Goal: Information Seeking & Learning: Learn about a topic

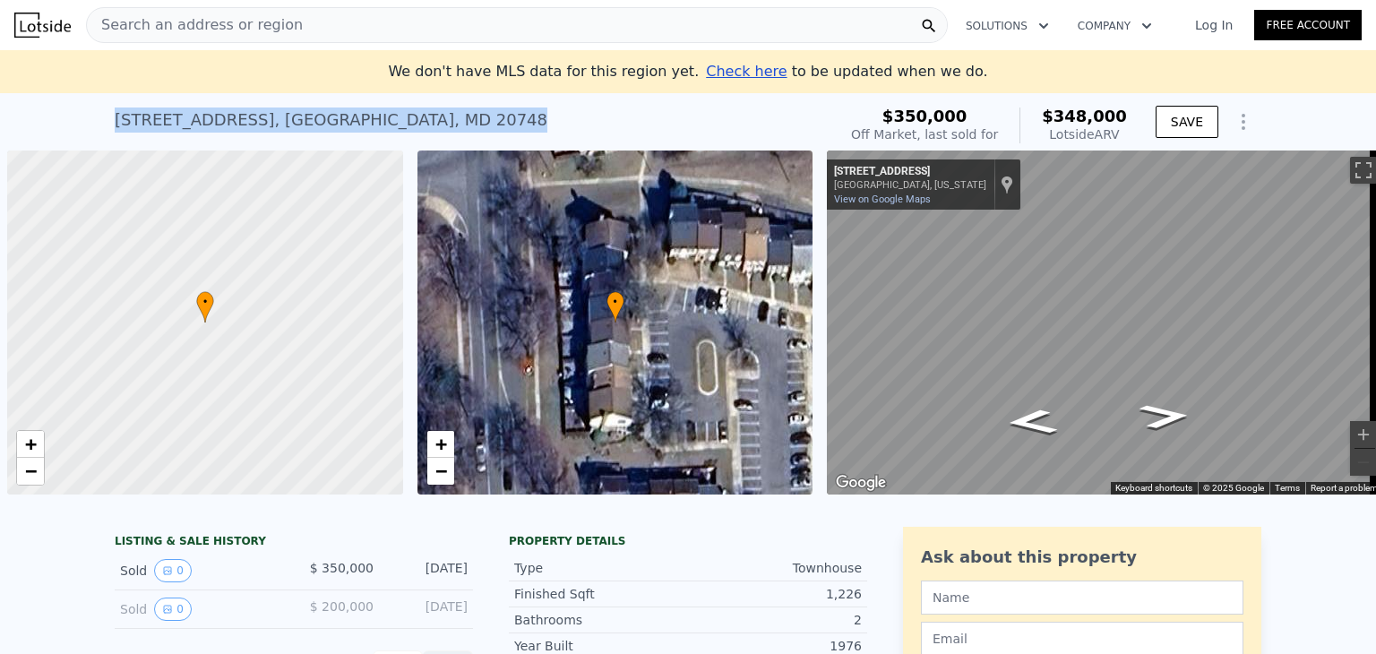
scroll to position [0, 7]
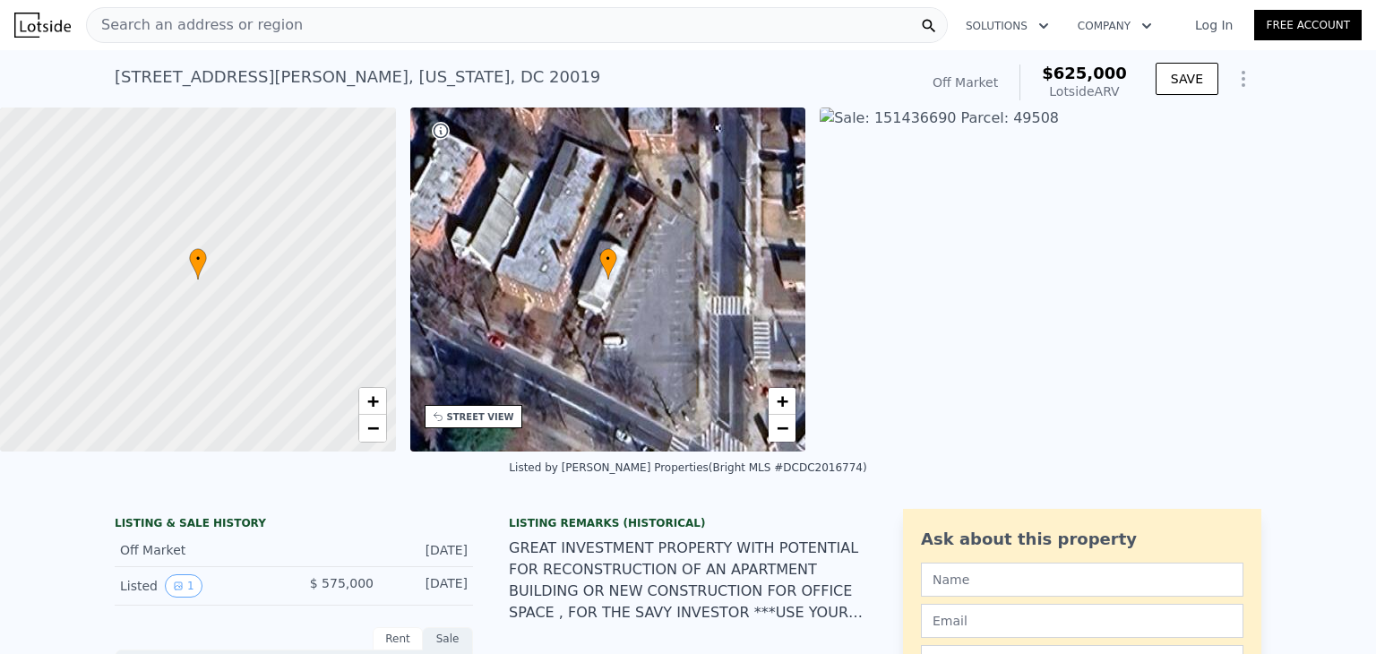
click at [296, 26] on div "Search an address or region" at bounding box center [517, 25] width 862 height 36
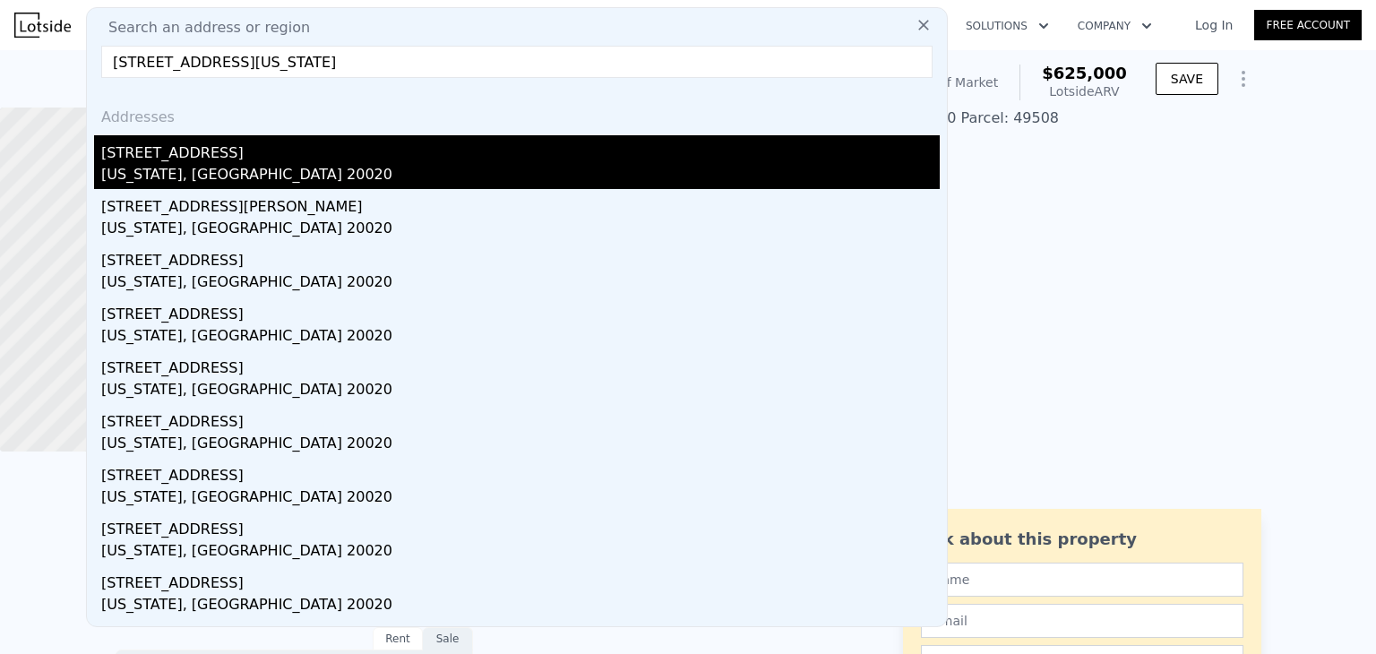
type input "[STREET_ADDRESS][US_STATE]"
click at [245, 166] on div "[US_STATE], [GEOGRAPHIC_DATA] 20020" at bounding box center [520, 176] width 838 height 25
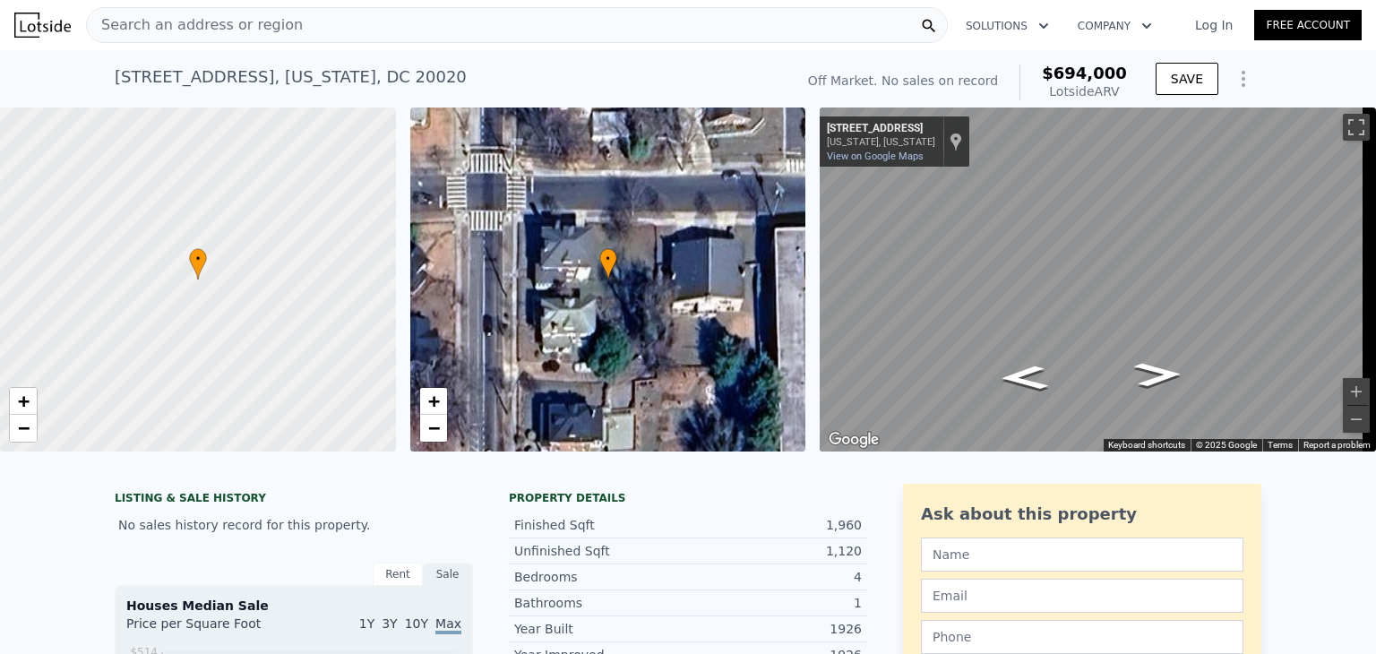
click at [195, 36] on div "Search an address or region" at bounding box center [195, 25] width 216 height 34
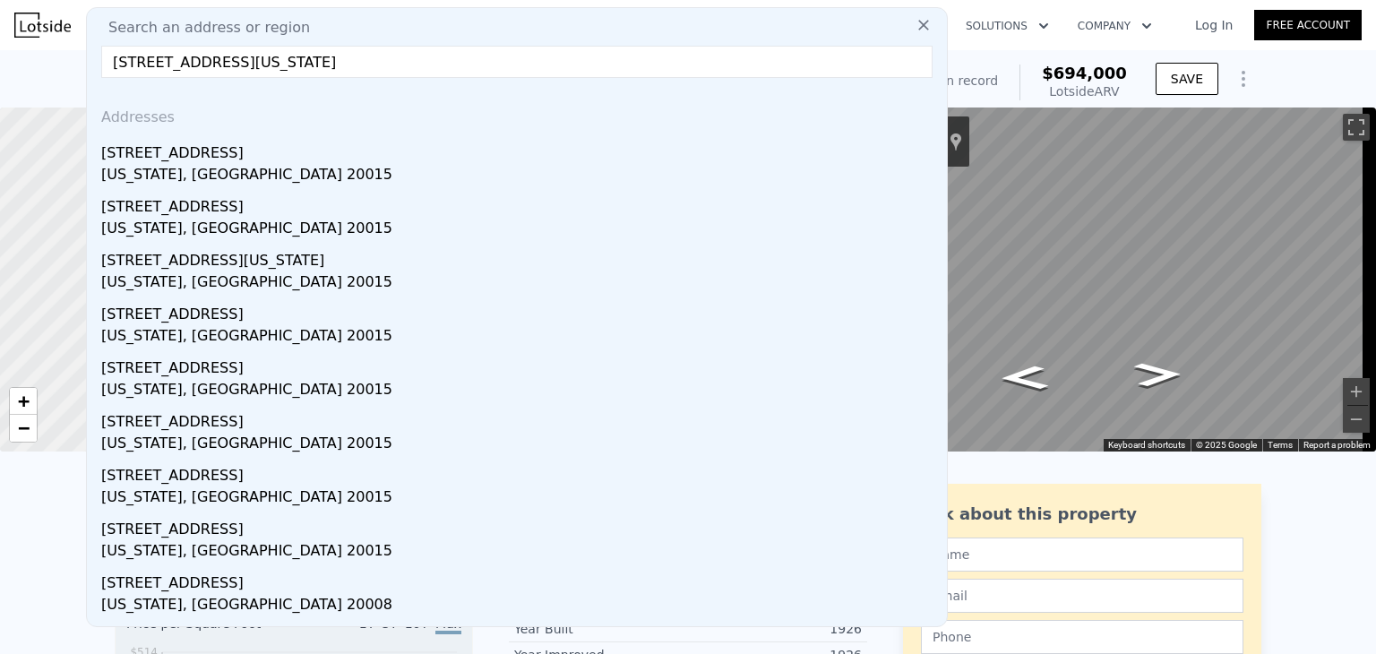
type input "[STREET_ADDRESS][US_STATE]"
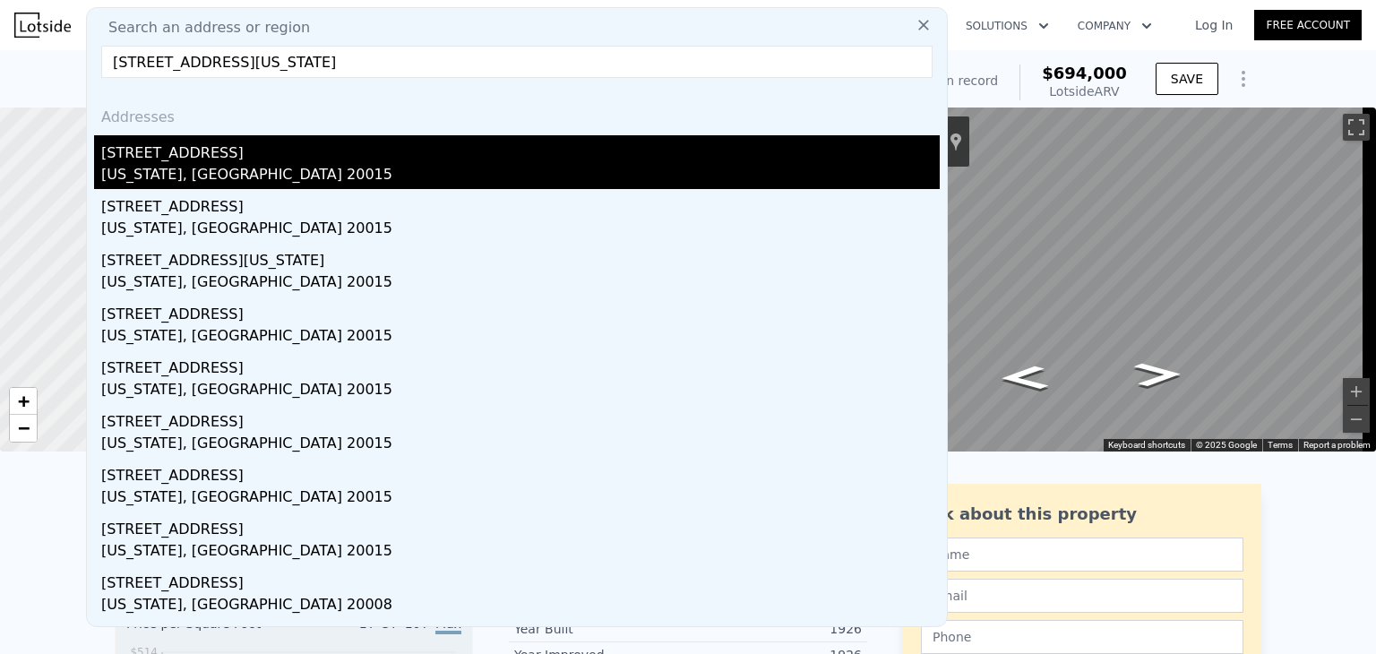
click at [430, 167] on div "[US_STATE], [GEOGRAPHIC_DATA] 20015" at bounding box center [520, 176] width 838 height 25
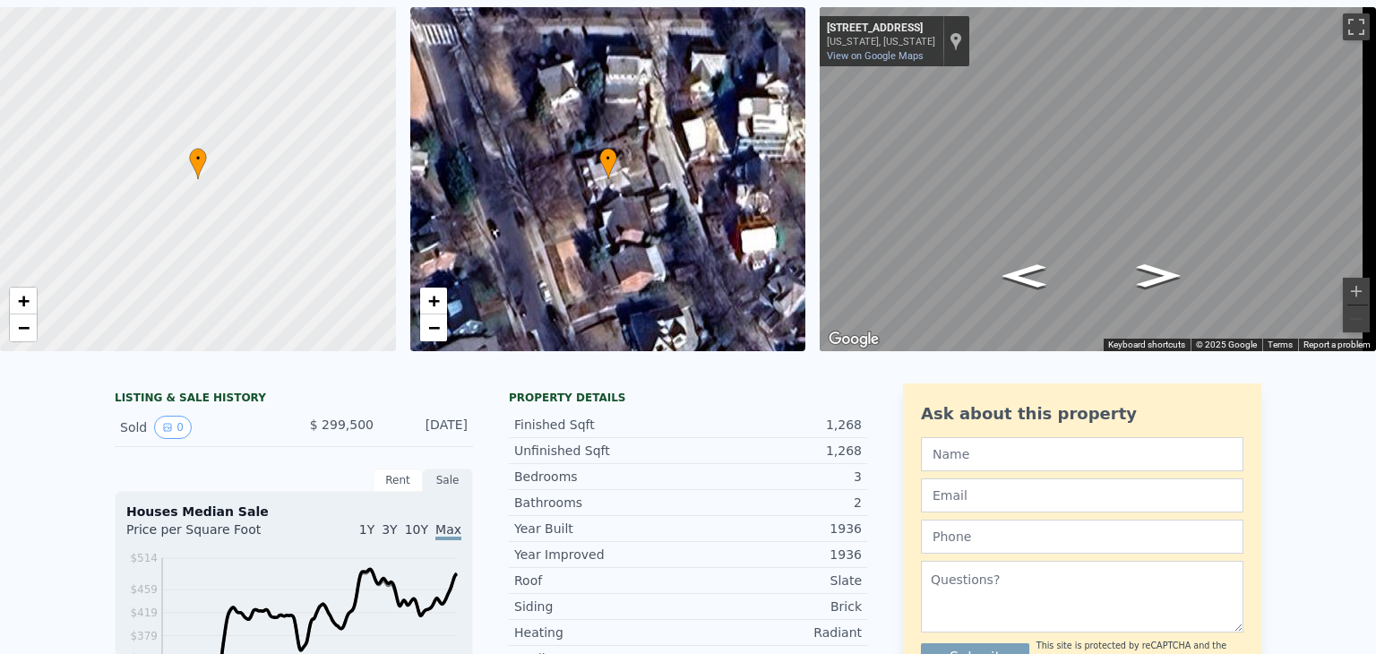
scroll to position [6, 0]
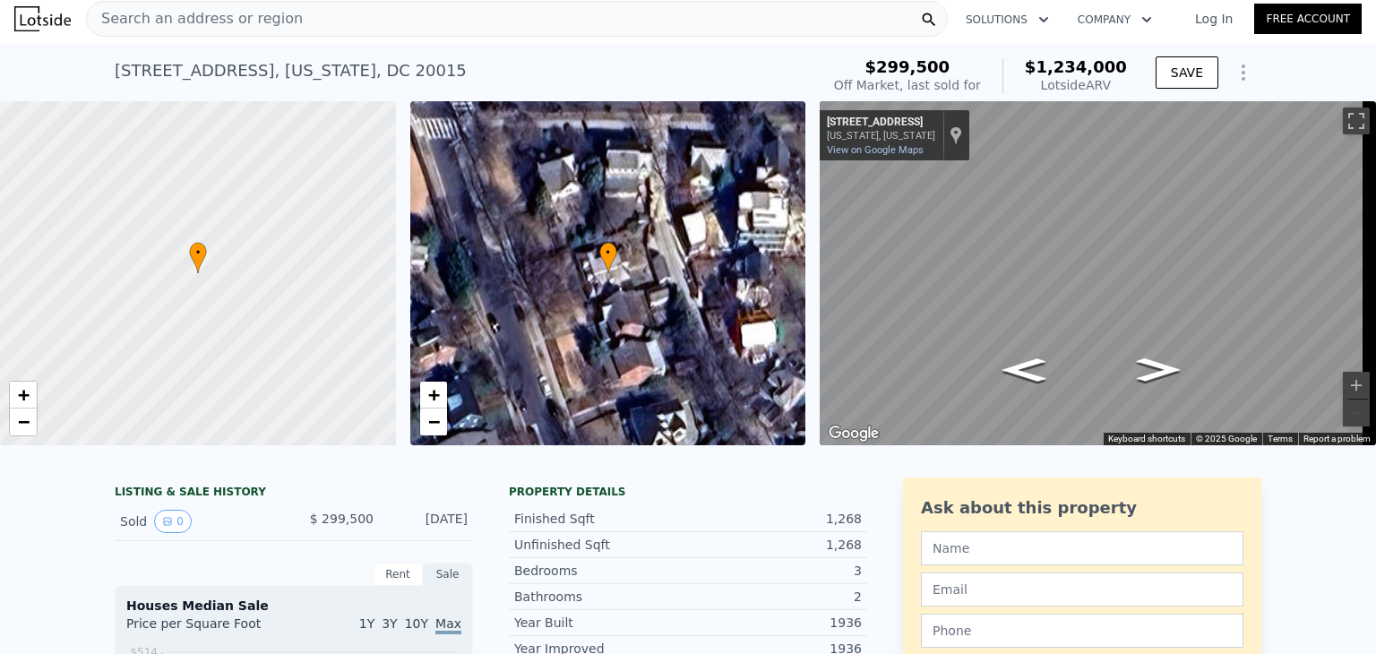
click at [207, 30] on div "Search an address or region" at bounding box center [195, 19] width 216 height 34
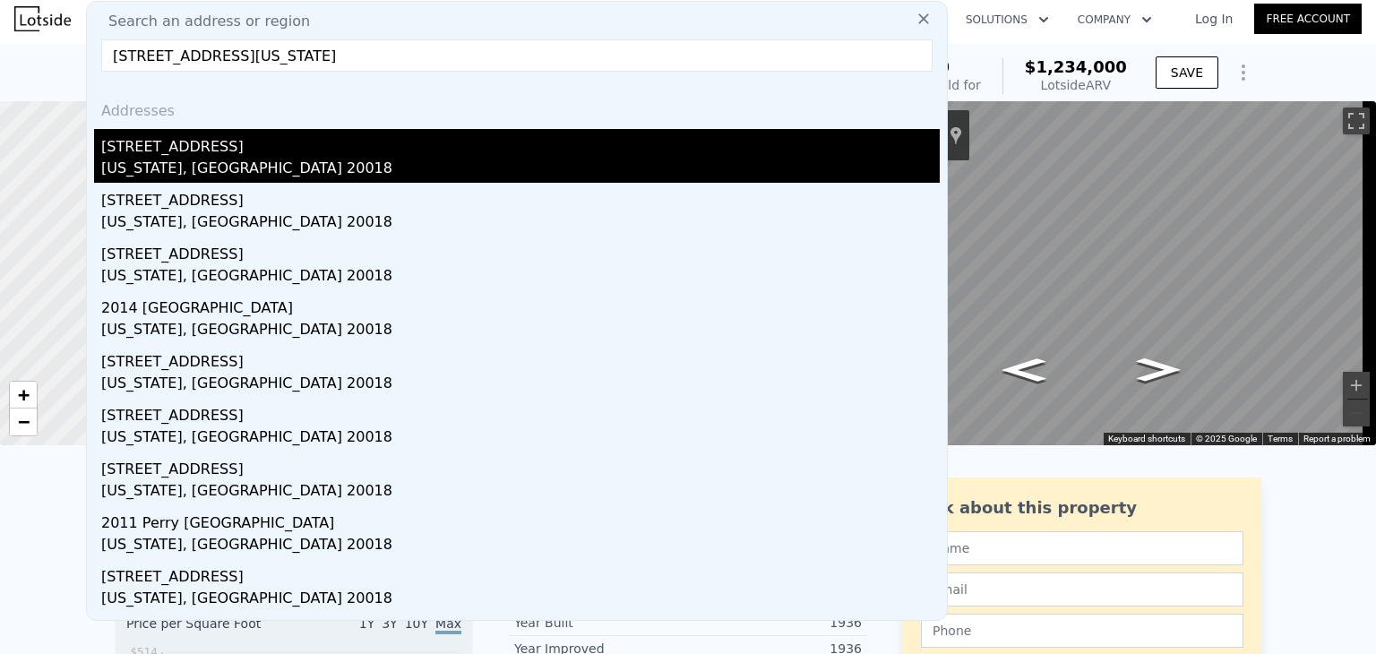
type input "[STREET_ADDRESS][US_STATE]"
click at [247, 140] on div "[STREET_ADDRESS]" at bounding box center [520, 143] width 838 height 29
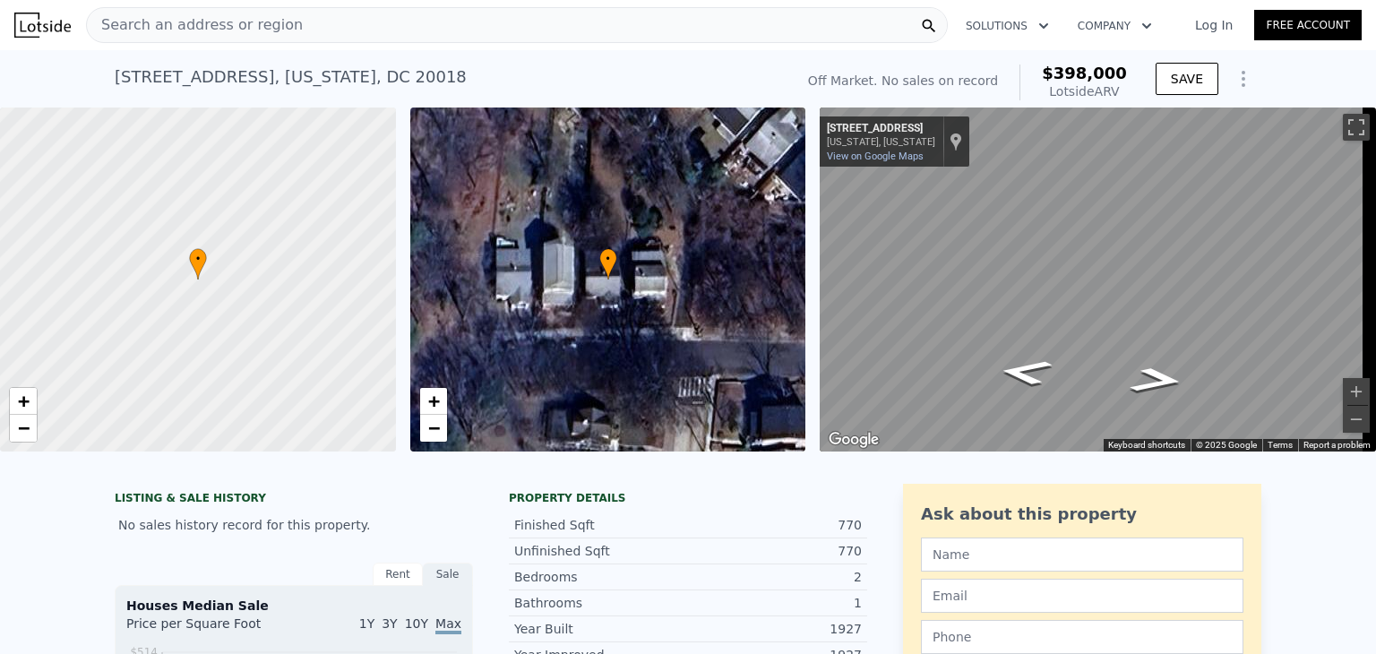
click at [182, 30] on span "Search an address or region" at bounding box center [195, 24] width 216 height 21
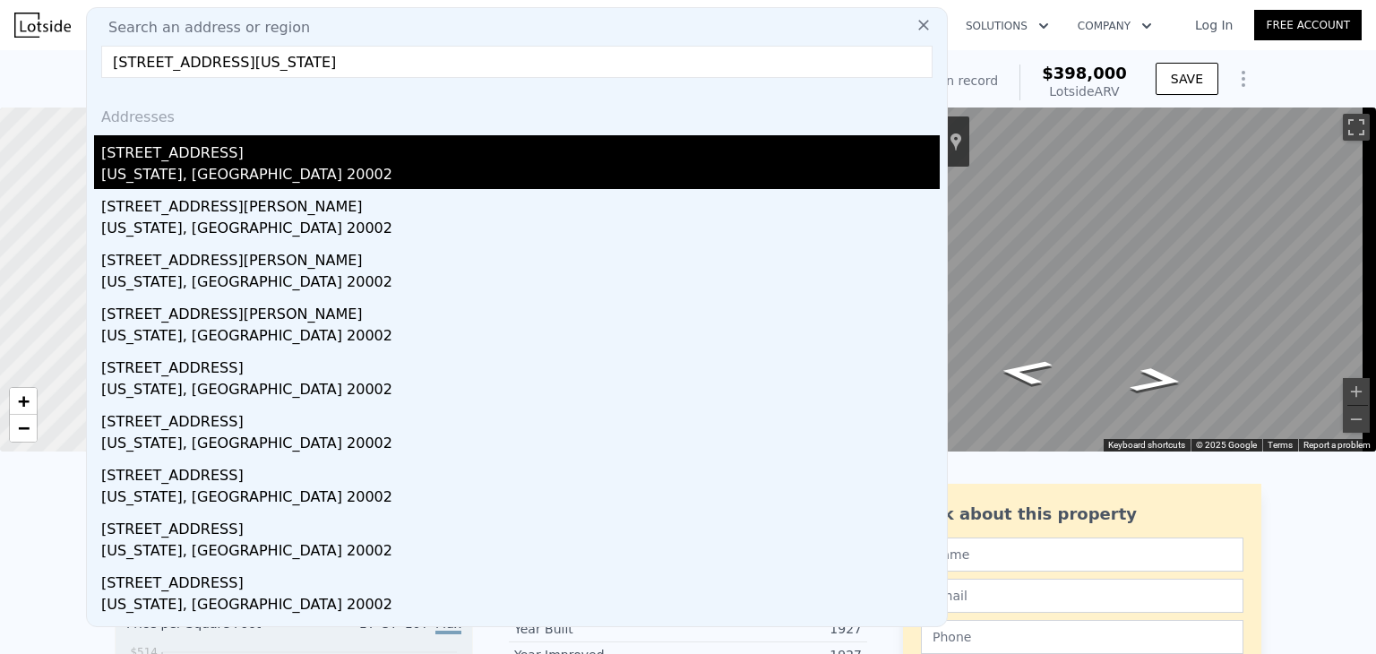
type input "[STREET_ADDRESS][US_STATE]"
click at [176, 161] on div "[STREET_ADDRESS]" at bounding box center [520, 149] width 838 height 29
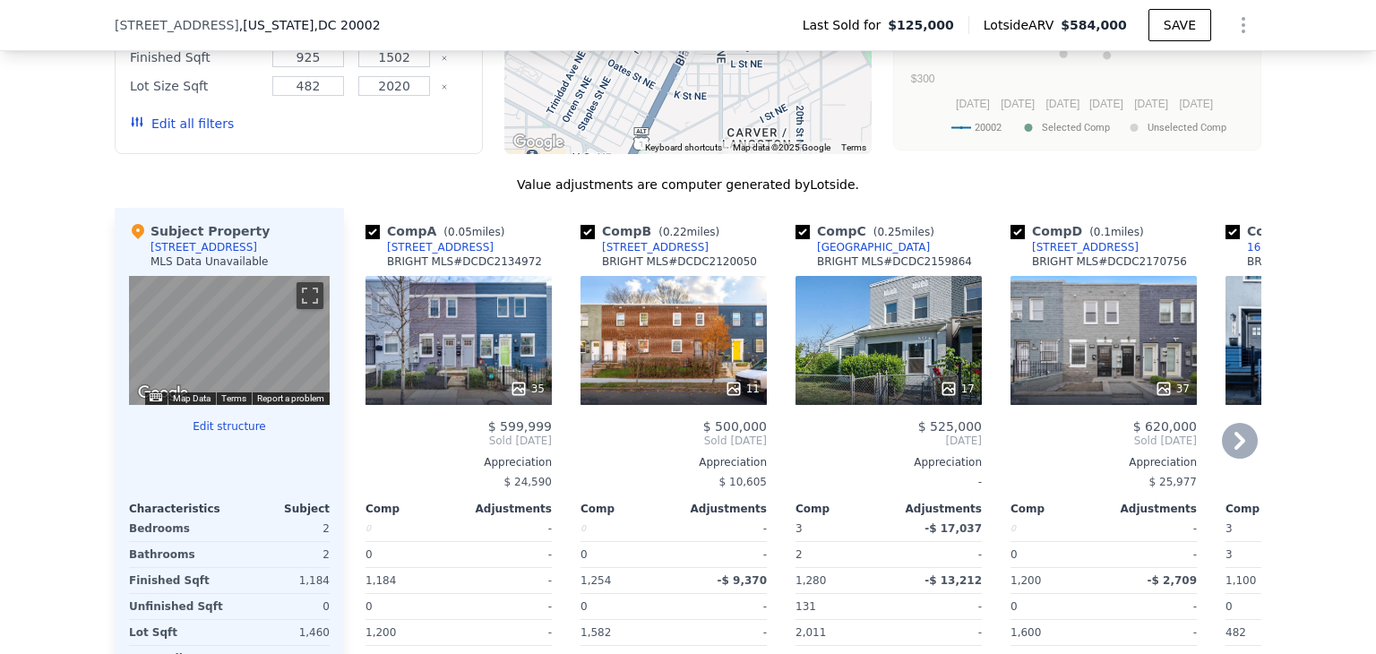
scroll to position [1698, 0]
